Goal: Information Seeking & Learning: Learn about a topic

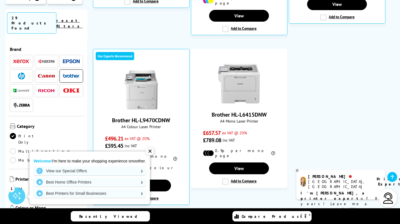
scroll to position [242, 0]
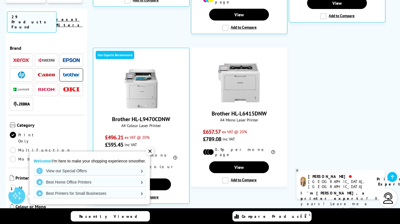
click at [240, 212] on link "1" at bounding box center [243, 219] width 15 height 15
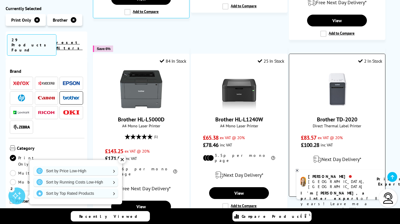
scroll to position [558, 0]
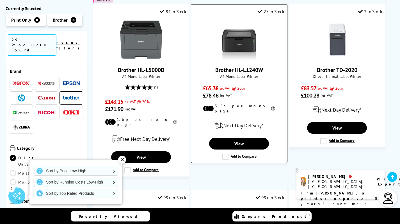
click at [249, 66] on link "Brother HL-L1240W" at bounding box center [239, 69] width 48 height 7
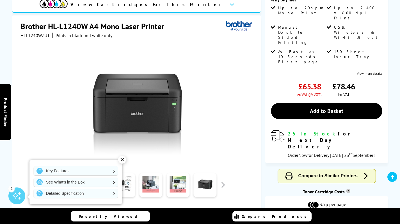
scroll to position [180, 0]
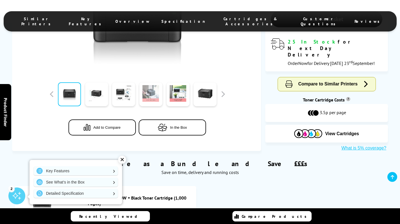
click at [151, 87] on link at bounding box center [150, 94] width 23 height 24
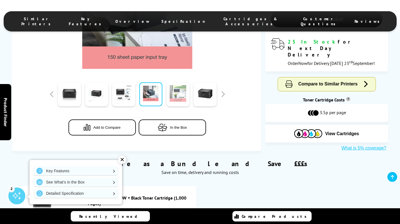
click at [173, 92] on link at bounding box center [178, 94] width 23 height 24
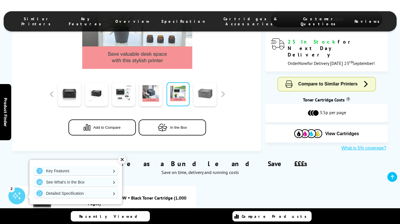
click at [203, 88] on link at bounding box center [205, 94] width 23 height 24
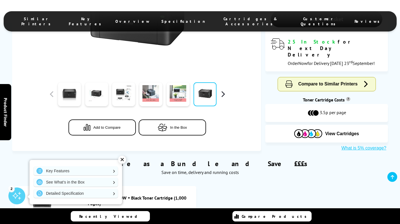
click at [221, 90] on button "button" at bounding box center [223, 94] width 8 height 8
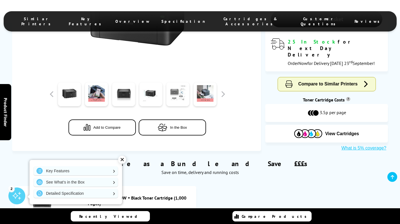
click at [171, 90] on link at bounding box center [178, 94] width 23 height 24
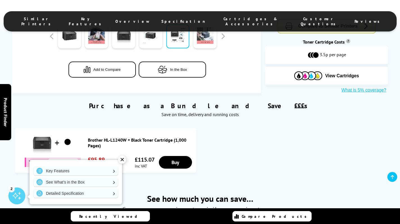
scroll to position [352, 0]
